Goal: Task Accomplishment & Management: Manage account settings

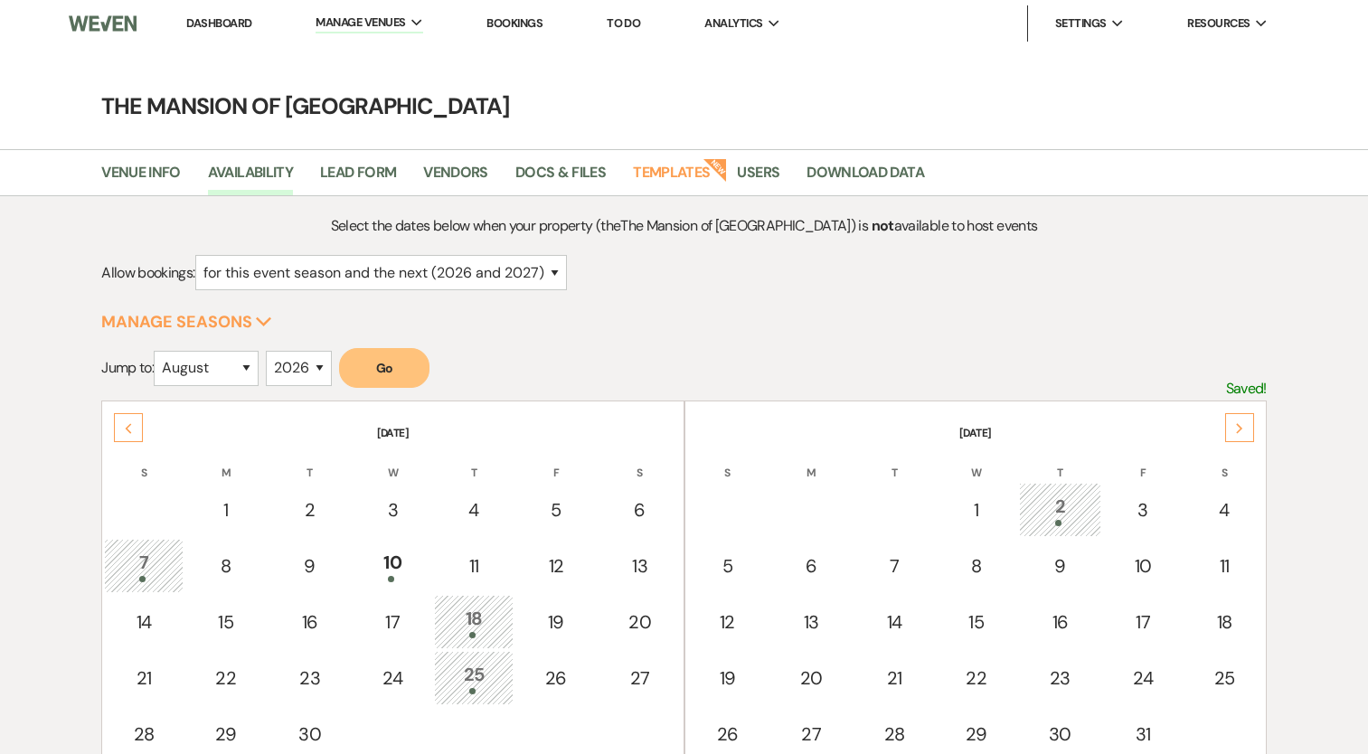
select select "2"
select select "8"
select select "2026"
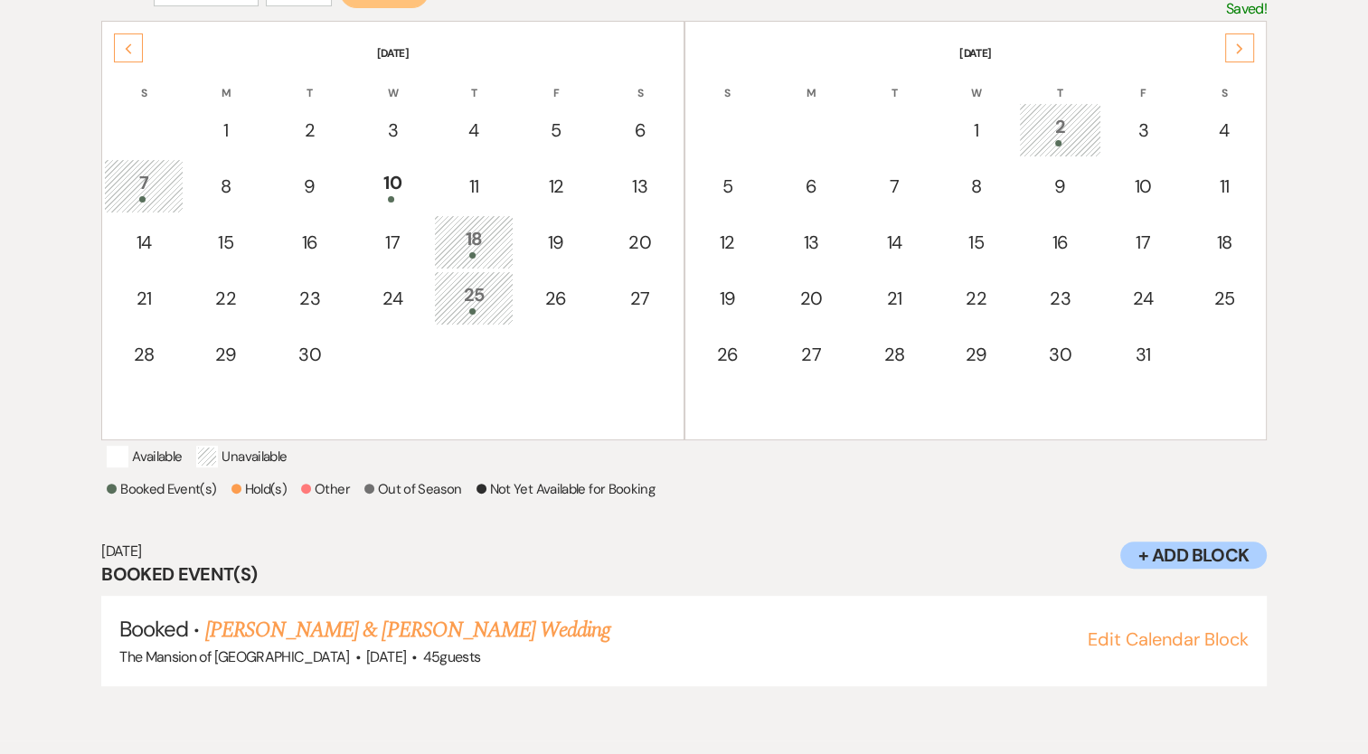
scroll to position [380, 0]
click at [399, 198] on div at bounding box center [393, 199] width 60 height 6
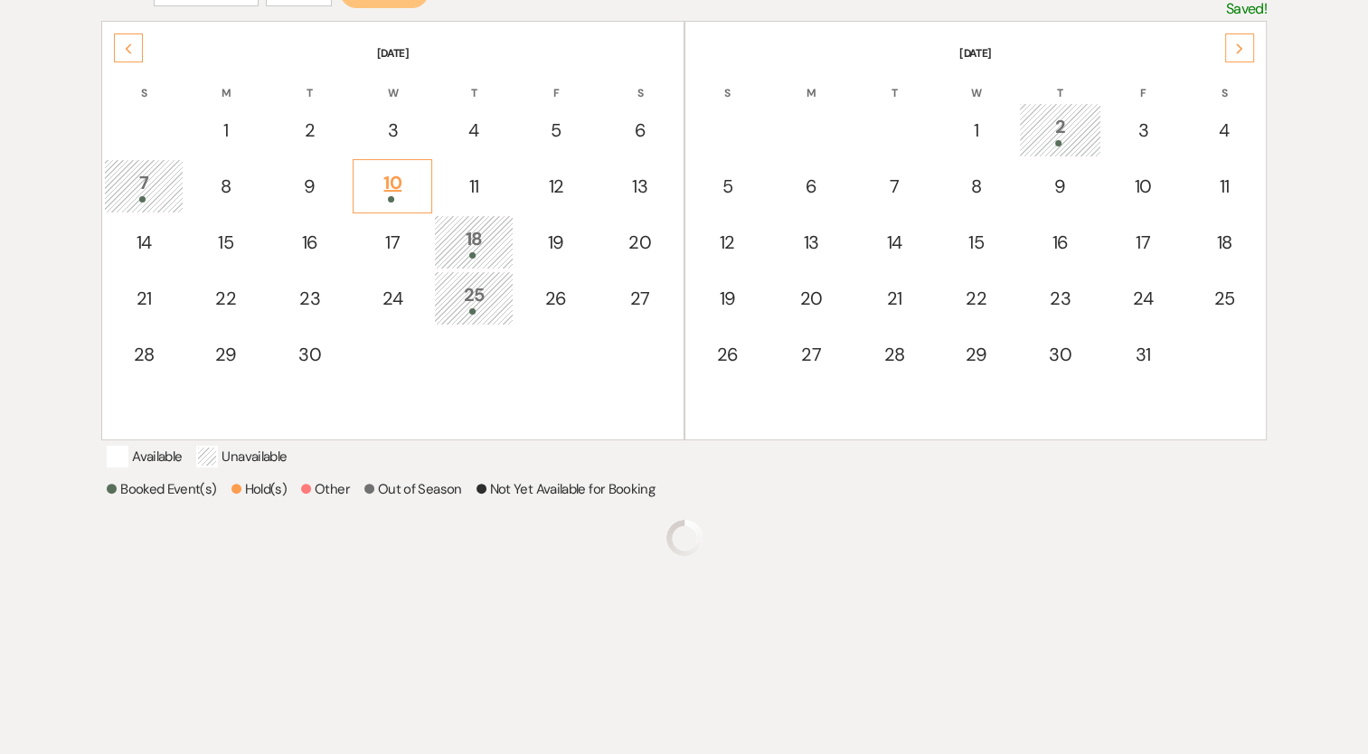
scroll to position [364, 0]
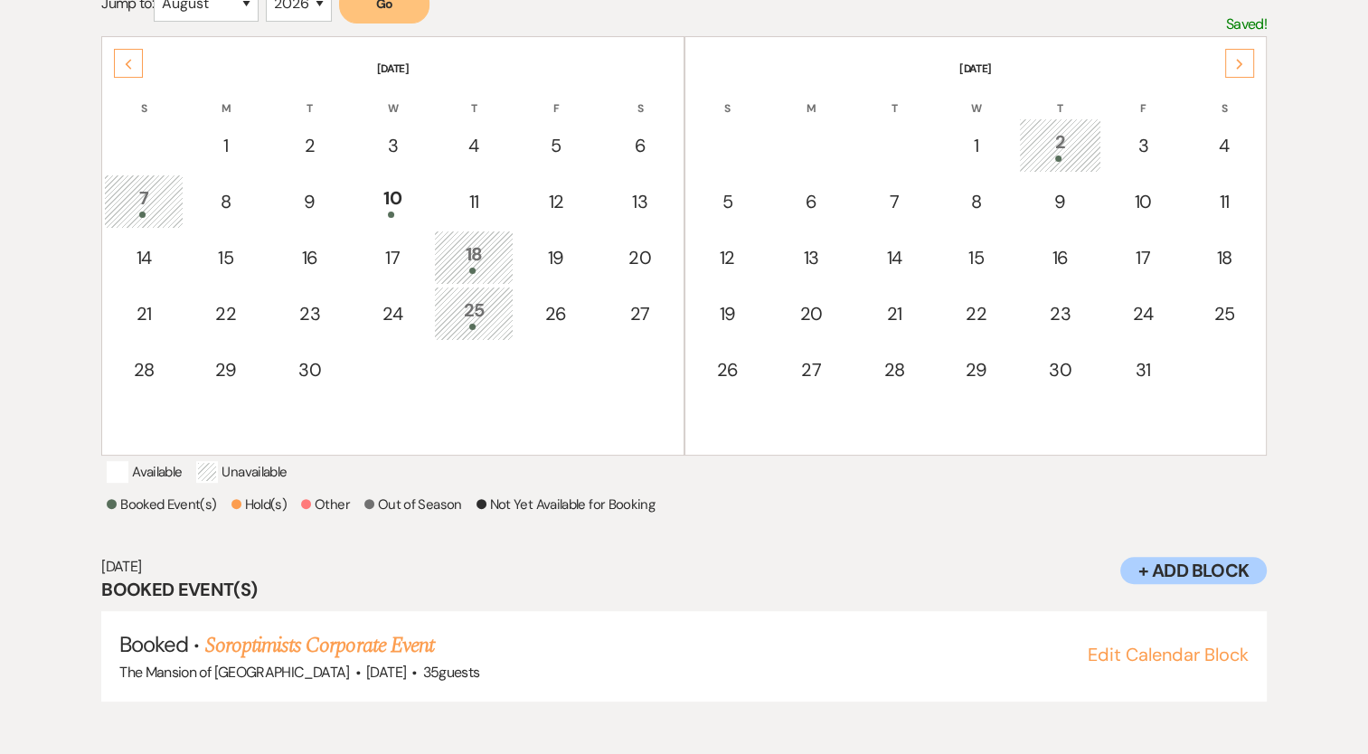
click at [137, 56] on div "Previous" at bounding box center [128, 63] width 29 height 29
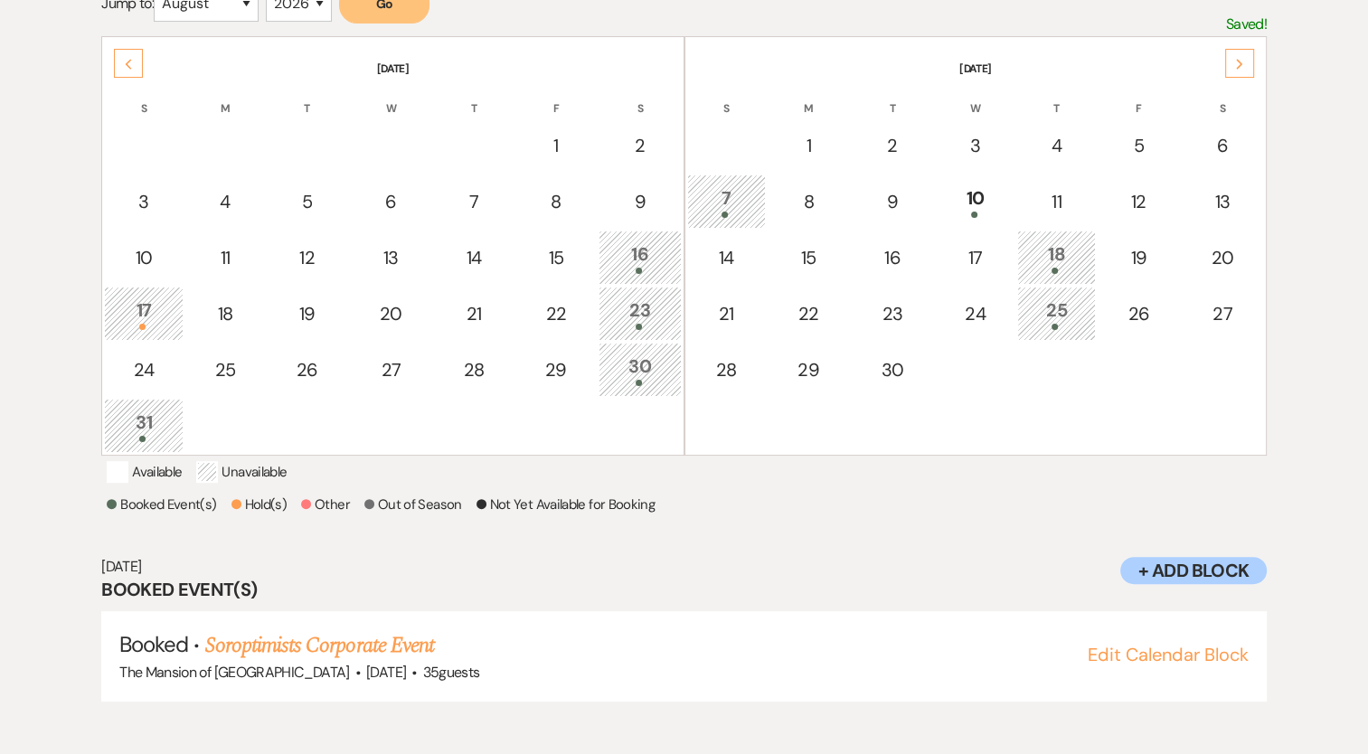
click at [1237, 52] on div "Next" at bounding box center [1239, 63] width 29 height 29
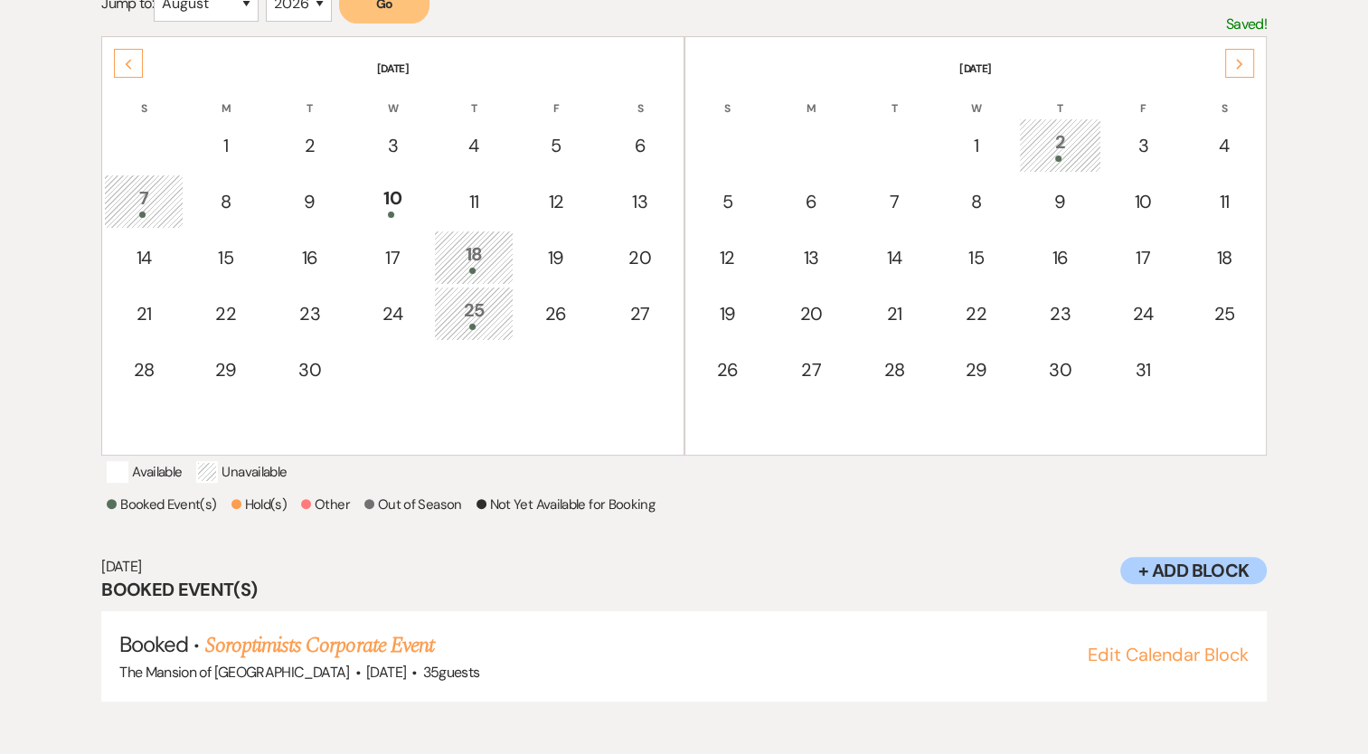
click at [1237, 52] on div "Next" at bounding box center [1239, 63] width 29 height 29
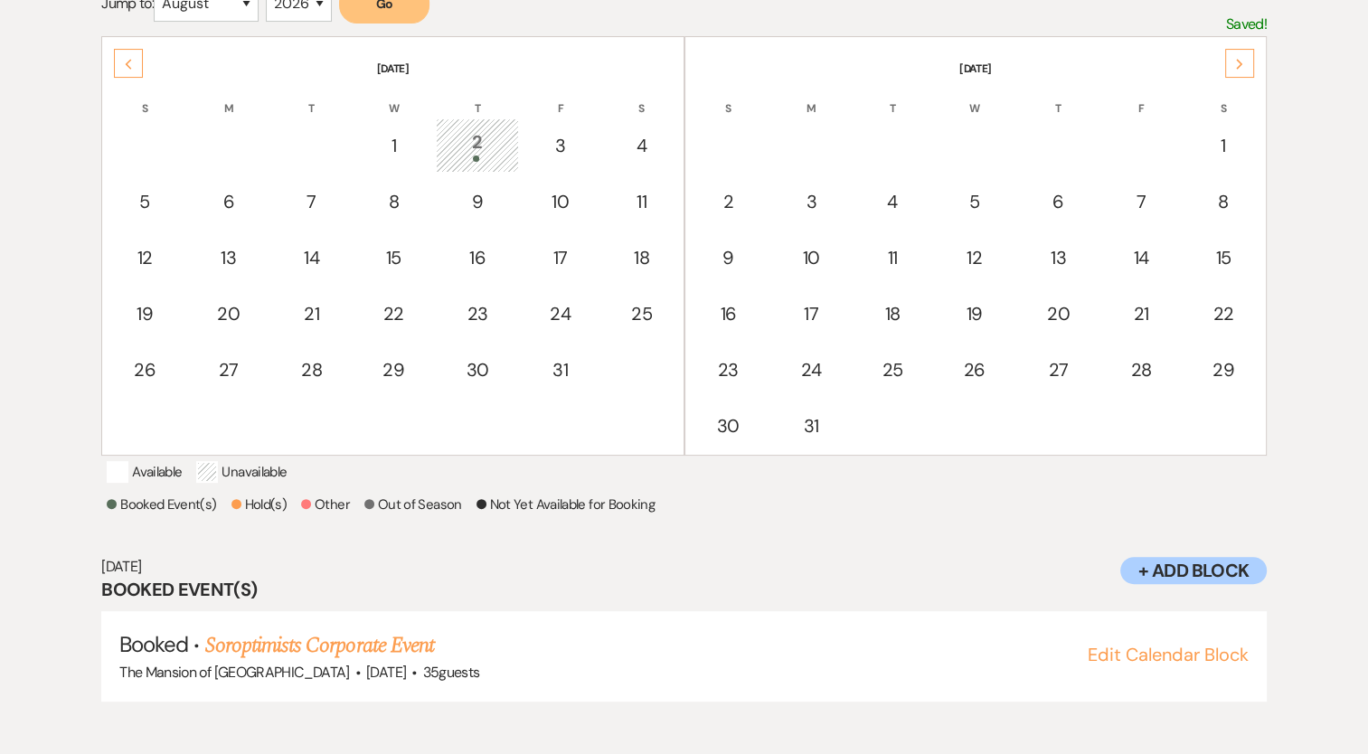
click at [1237, 52] on div "Next" at bounding box center [1239, 63] width 29 height 29
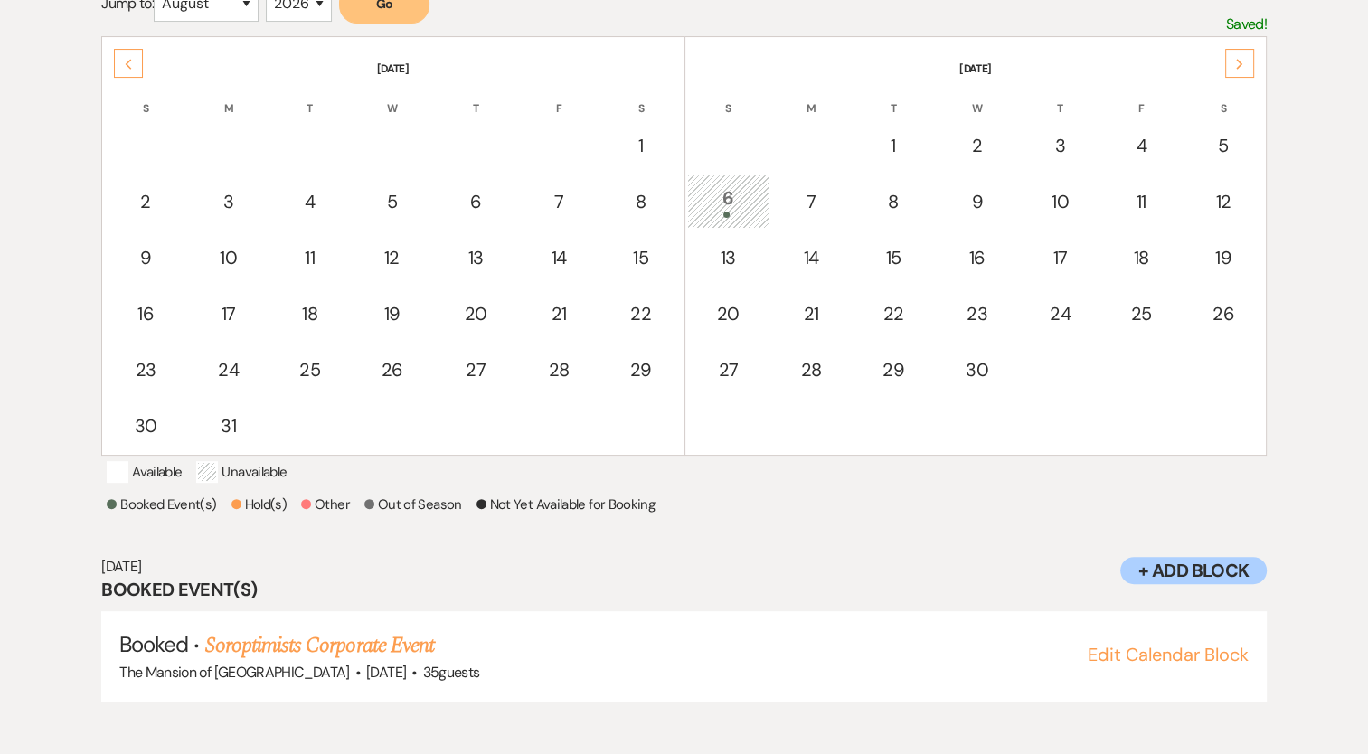
click at [1237, 52] on div "Next" at bounding box center [1239, 63] width 29 height 29
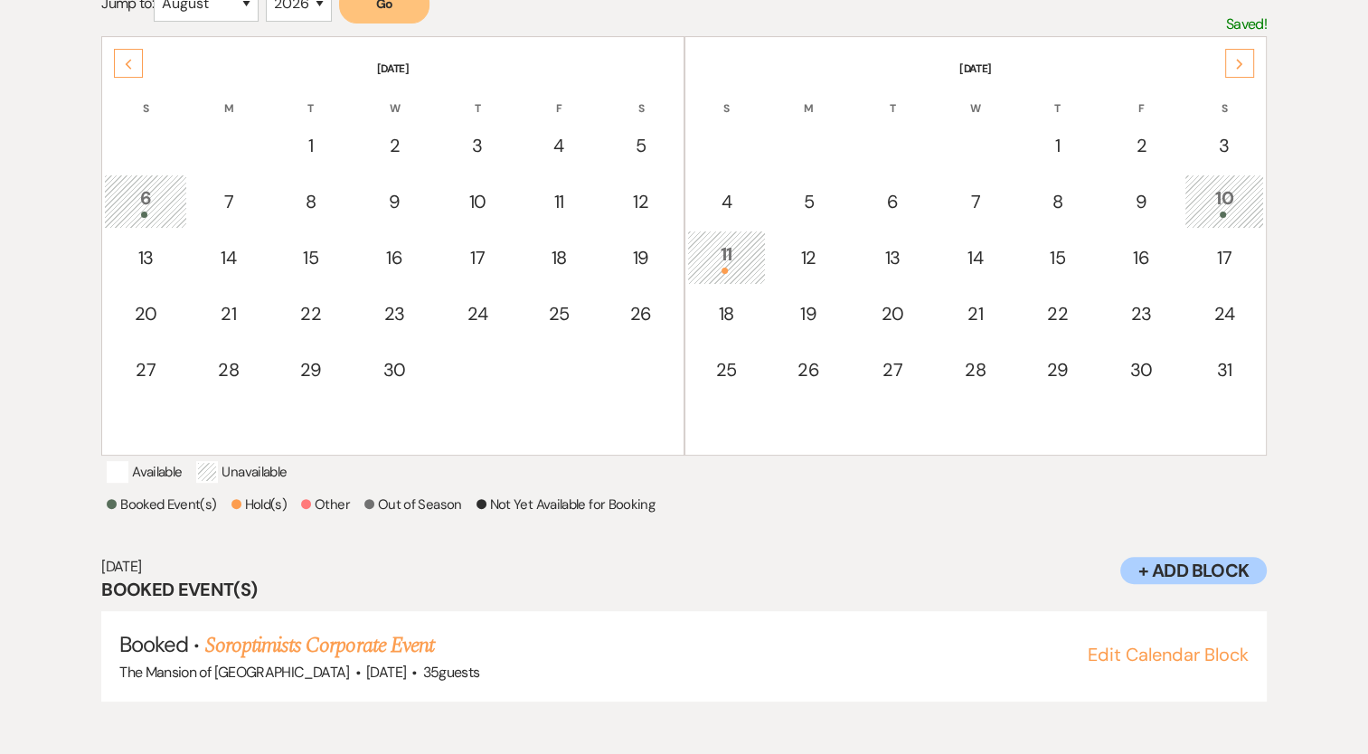
click at [722, 241] on div "11" at bounding box center [727, 257] width 60 height 33
click at [506, 662] on link "[PERSON_NAME] & [PERSON_NAME] Wedding" at bounding box center [407, 645] width 405 height 33
